Goal: Transaction & Acquisition: Purchase product/service

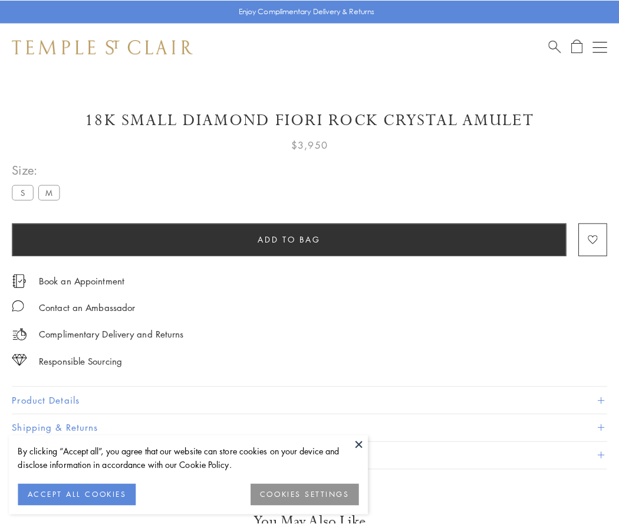
scroll to position [28, 0]
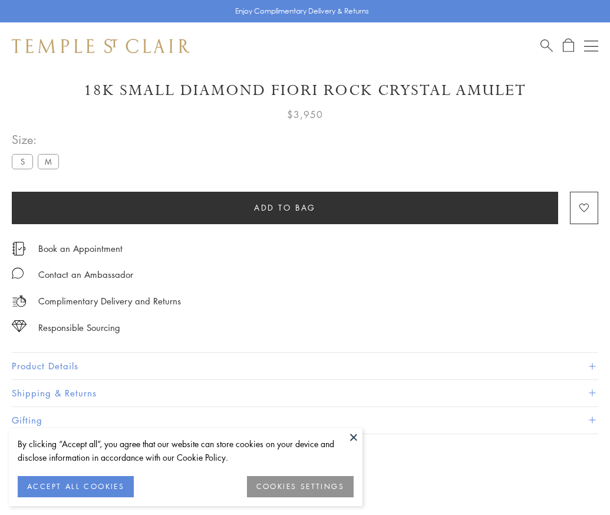
click at [285, 207] on span "Add to bag" at bounding box center [285, 207] width 62 height 13
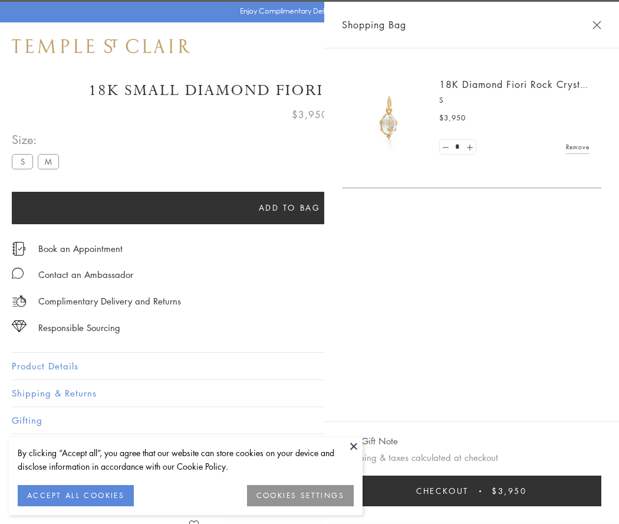
click at [601, 491] on button "Checkout $3,950" at bounding box center [471, 490] width 259 height 31
